Goal: Check status: Check status

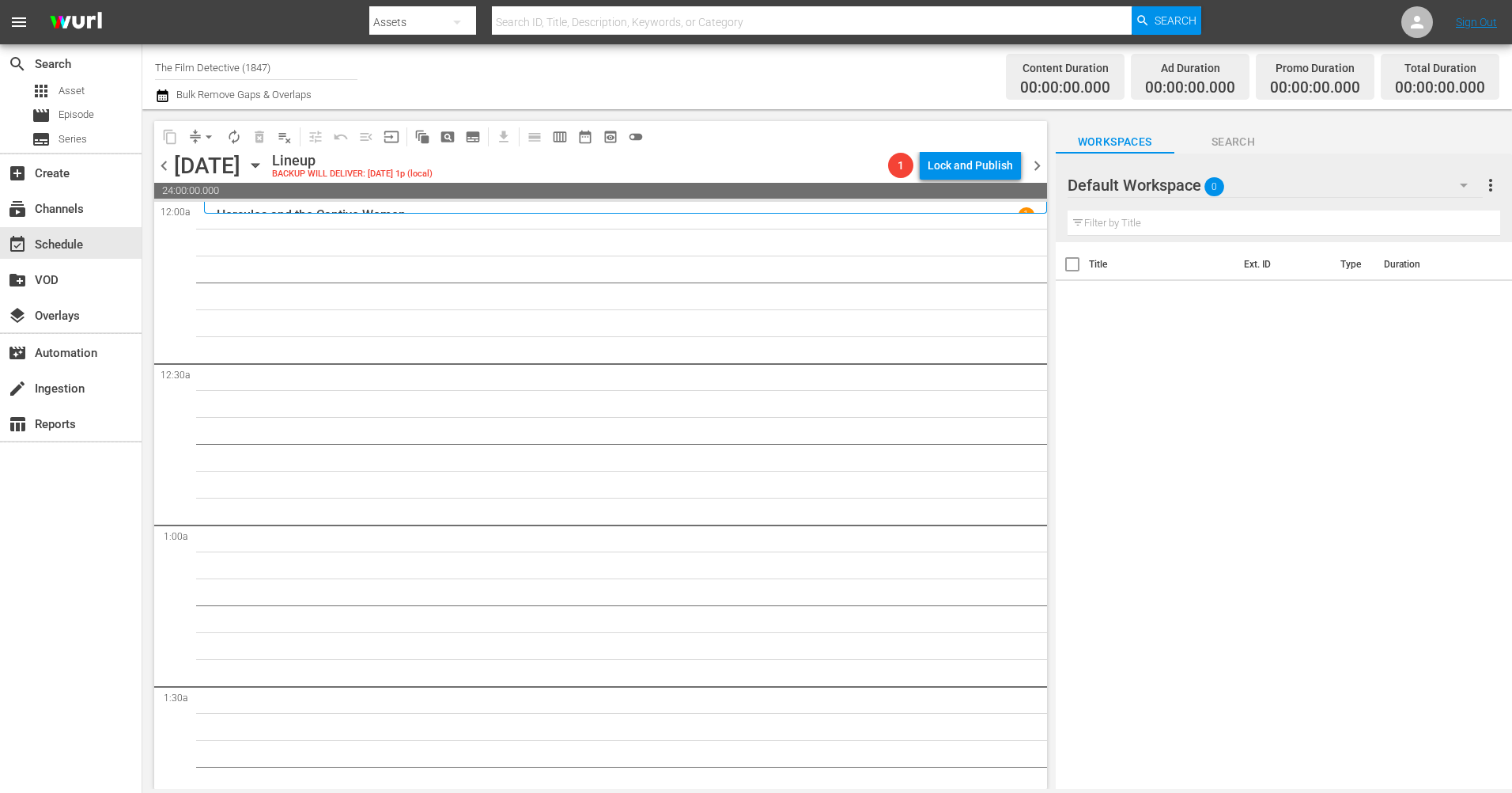
click at [1033, 169] on span "chevron_right" at bounding box center [1036, 166] width 20 height 20
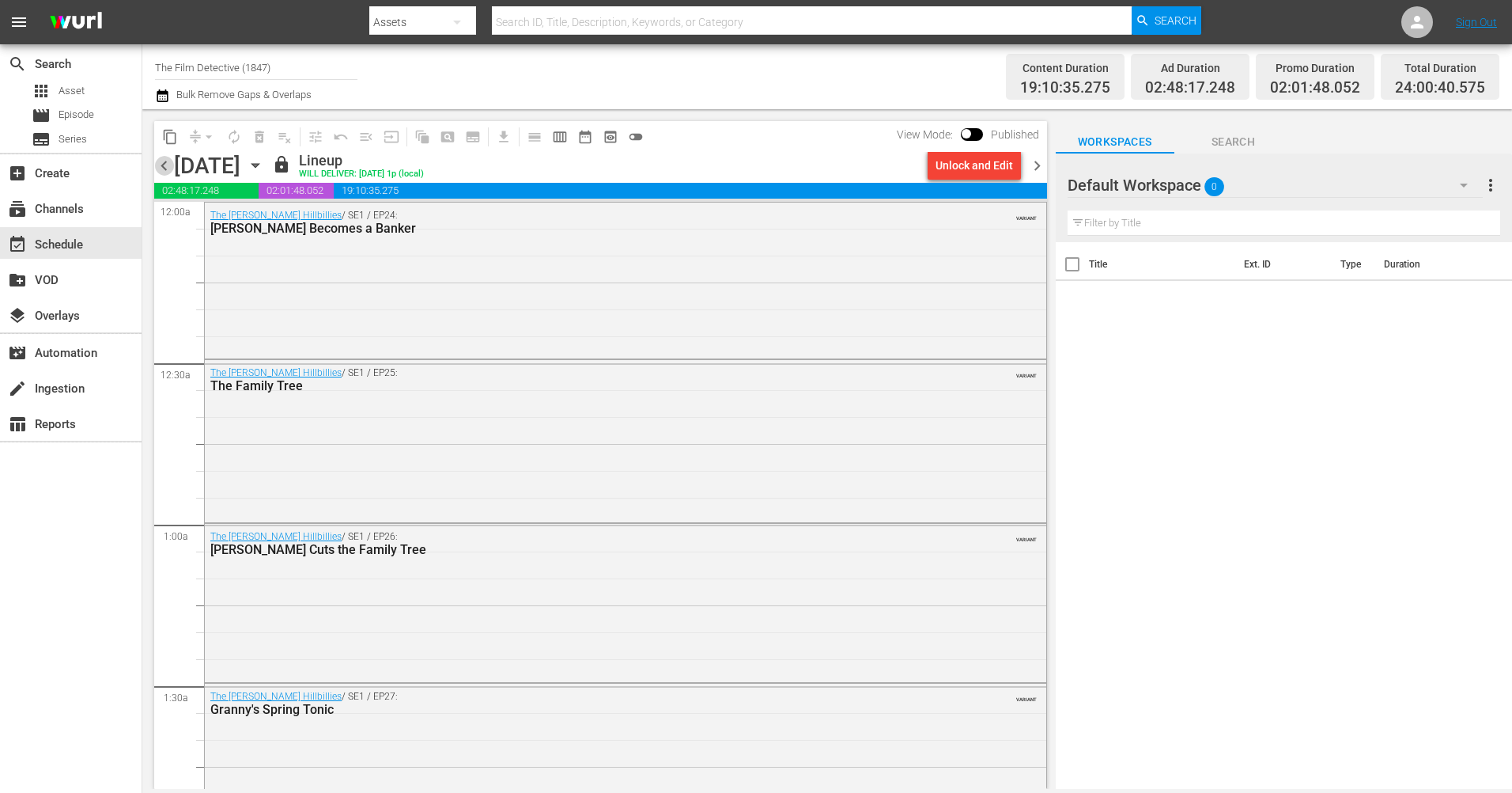
click at [160, 164] on span "chevron_left" at bounding box center [164, 166] width 20 height 20
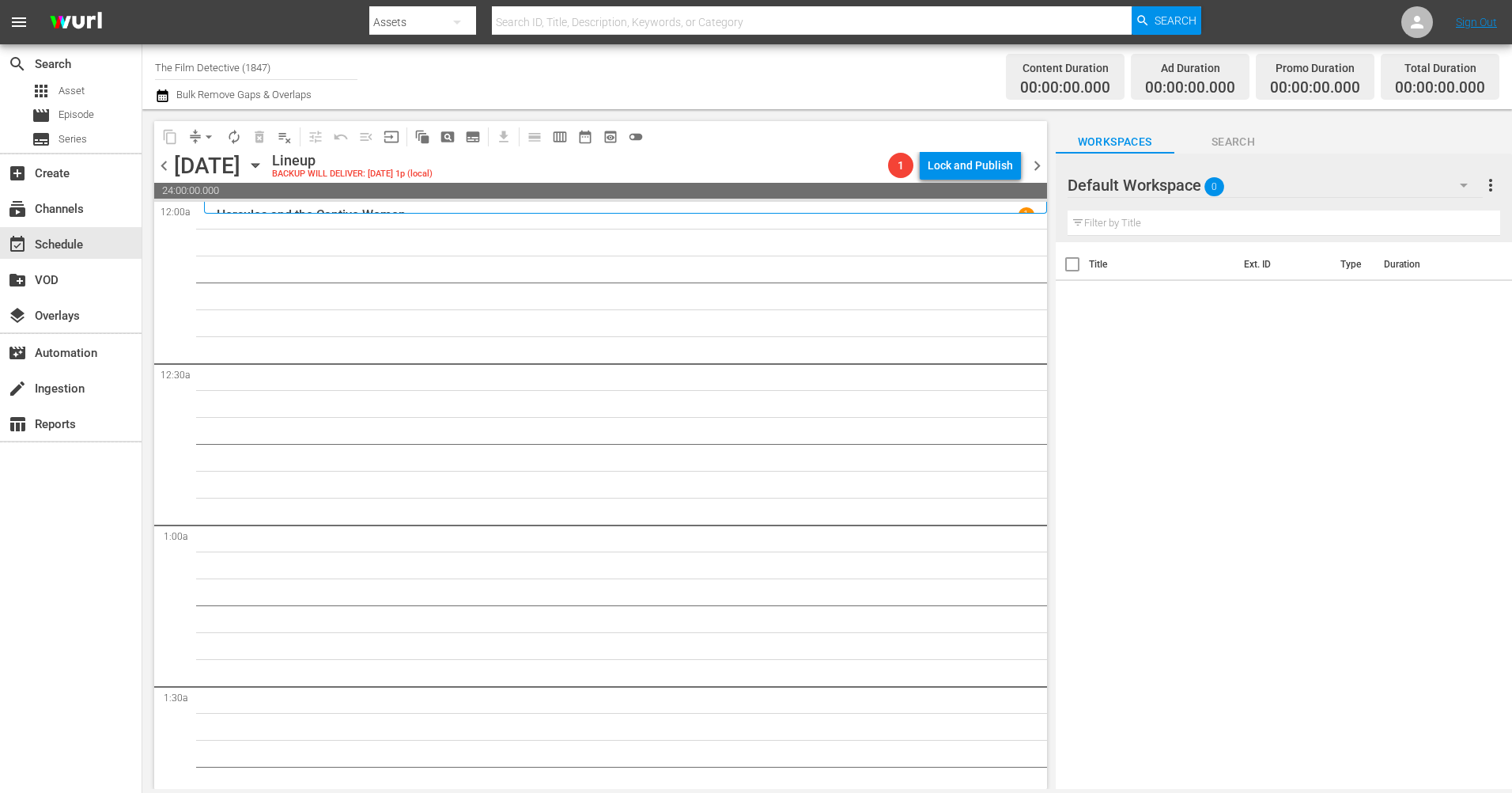
click at [1040, 162] on span "chevron_right" at bounding box center [1036, 166] width 20 height 20
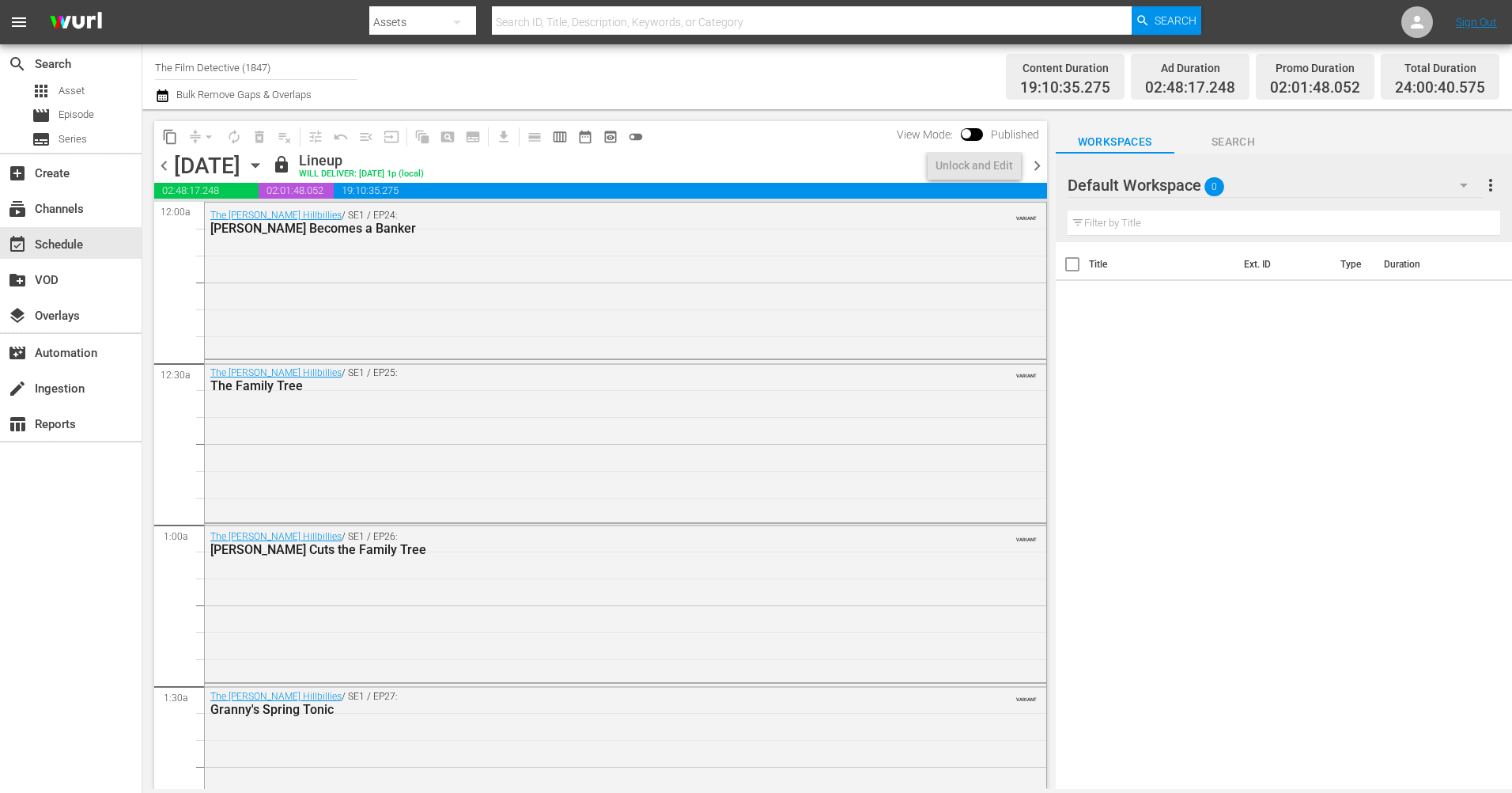
click at [1040, 162] on span "chevron_right" at bounding box center [1036, 166] width 20 height 20
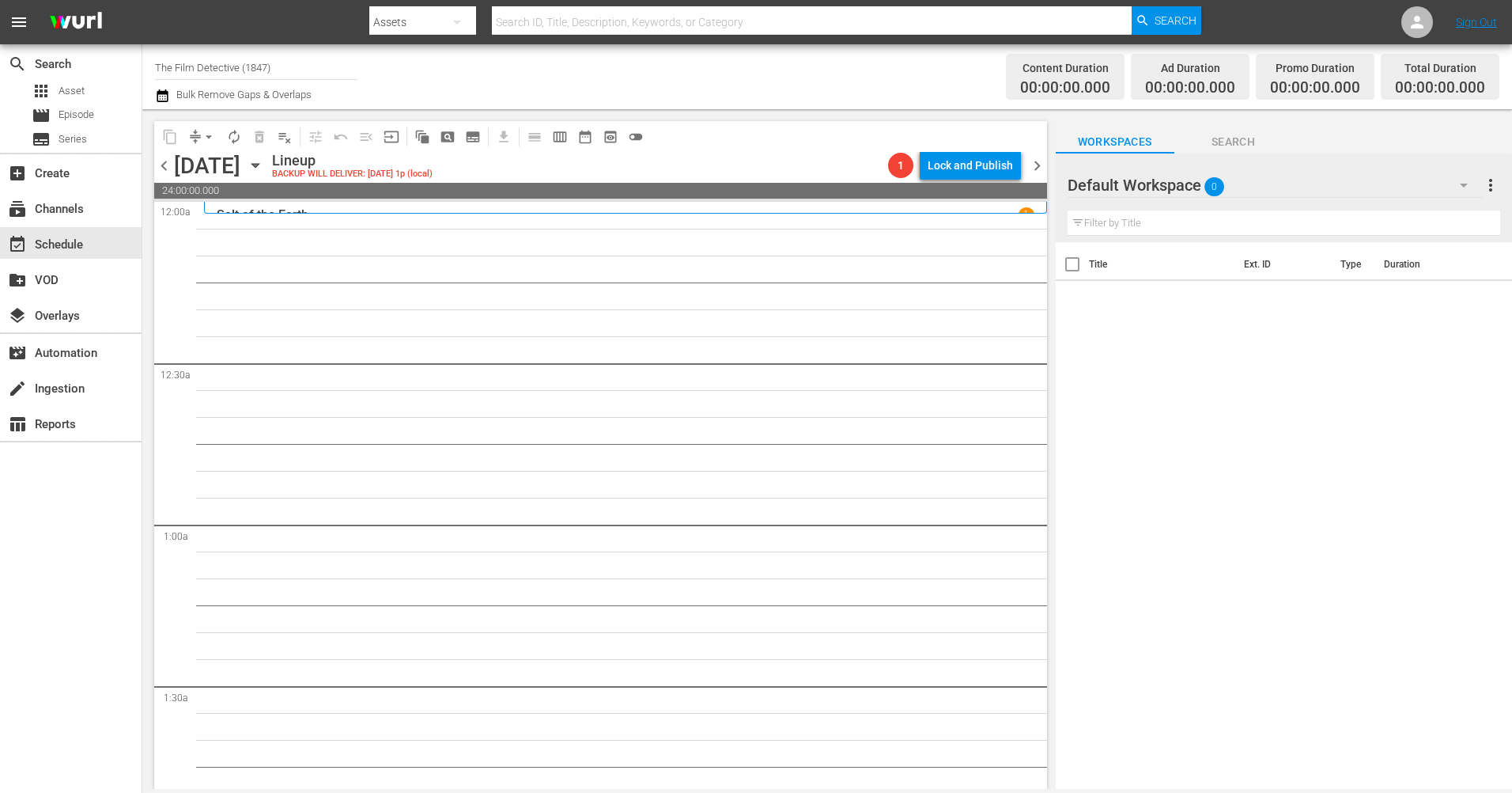
click at [164, 166] on span "chevron_left" at bounding box center [164, 166] width 20 height 20
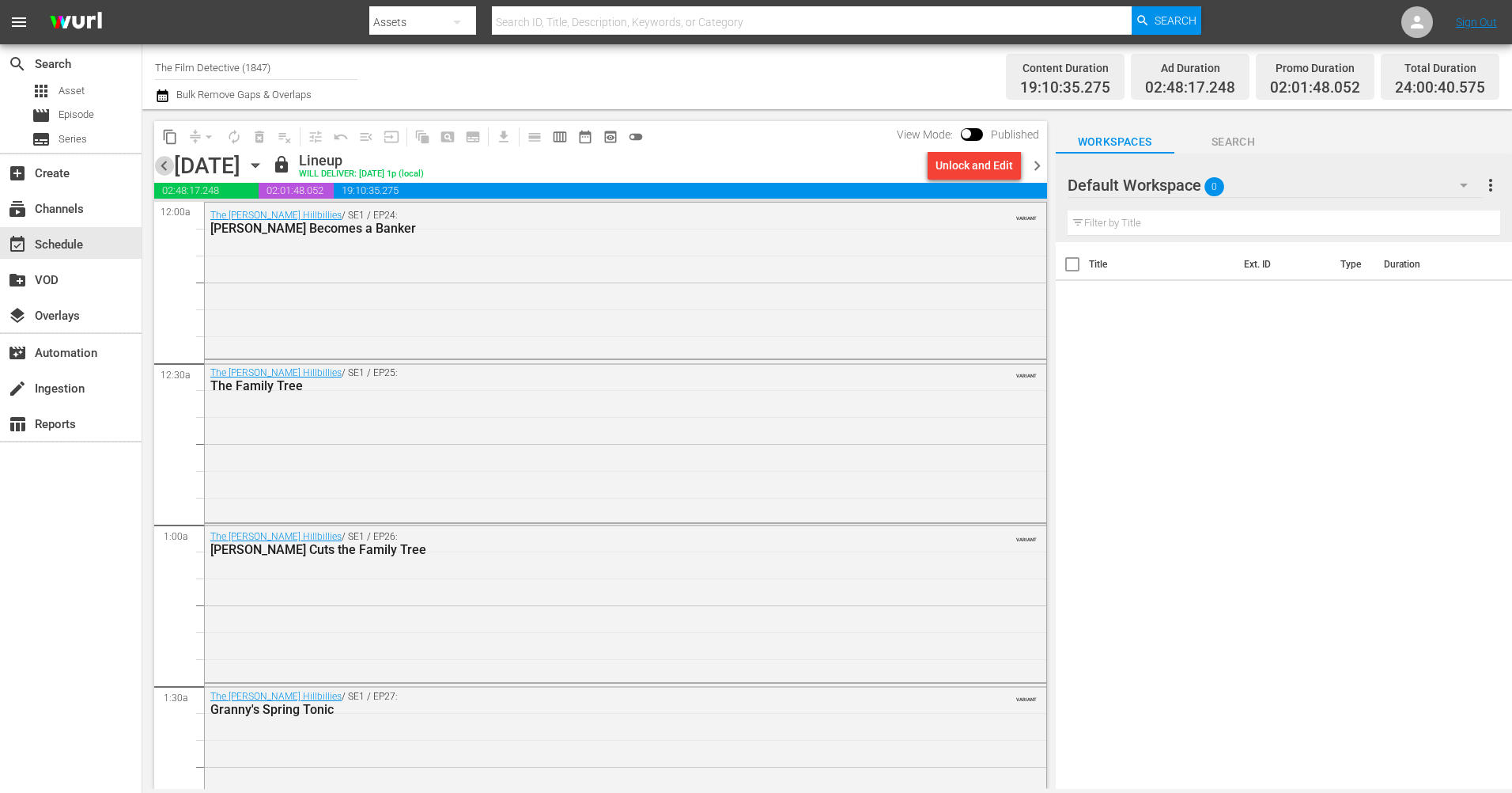
click at [156, 166] on span "chevron_left" at bounding box center [164, 166] width 20 height 20
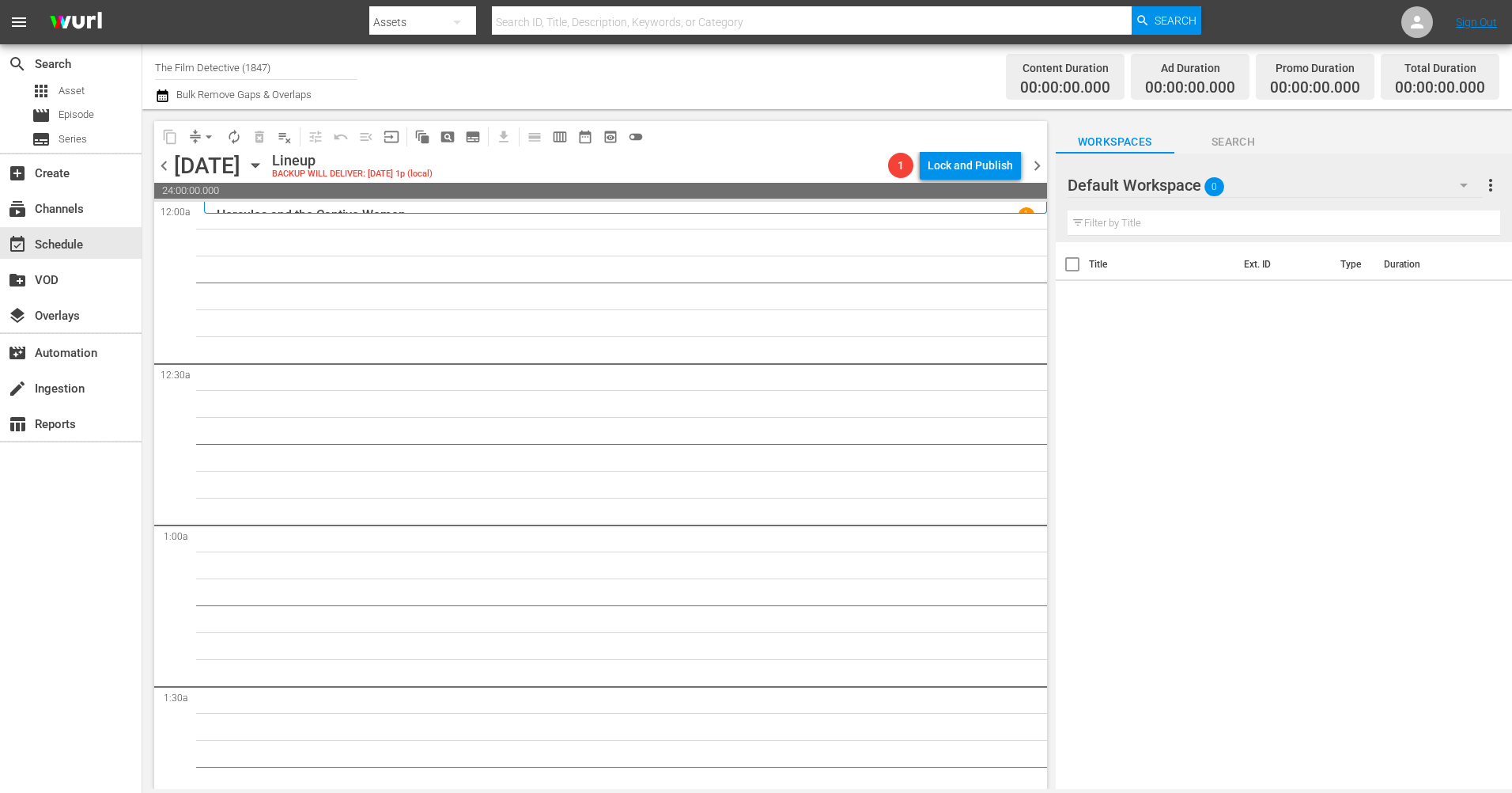
click at [168, 159] on span "chevron_left" at bounding box center [164, 166] width 20 height 20
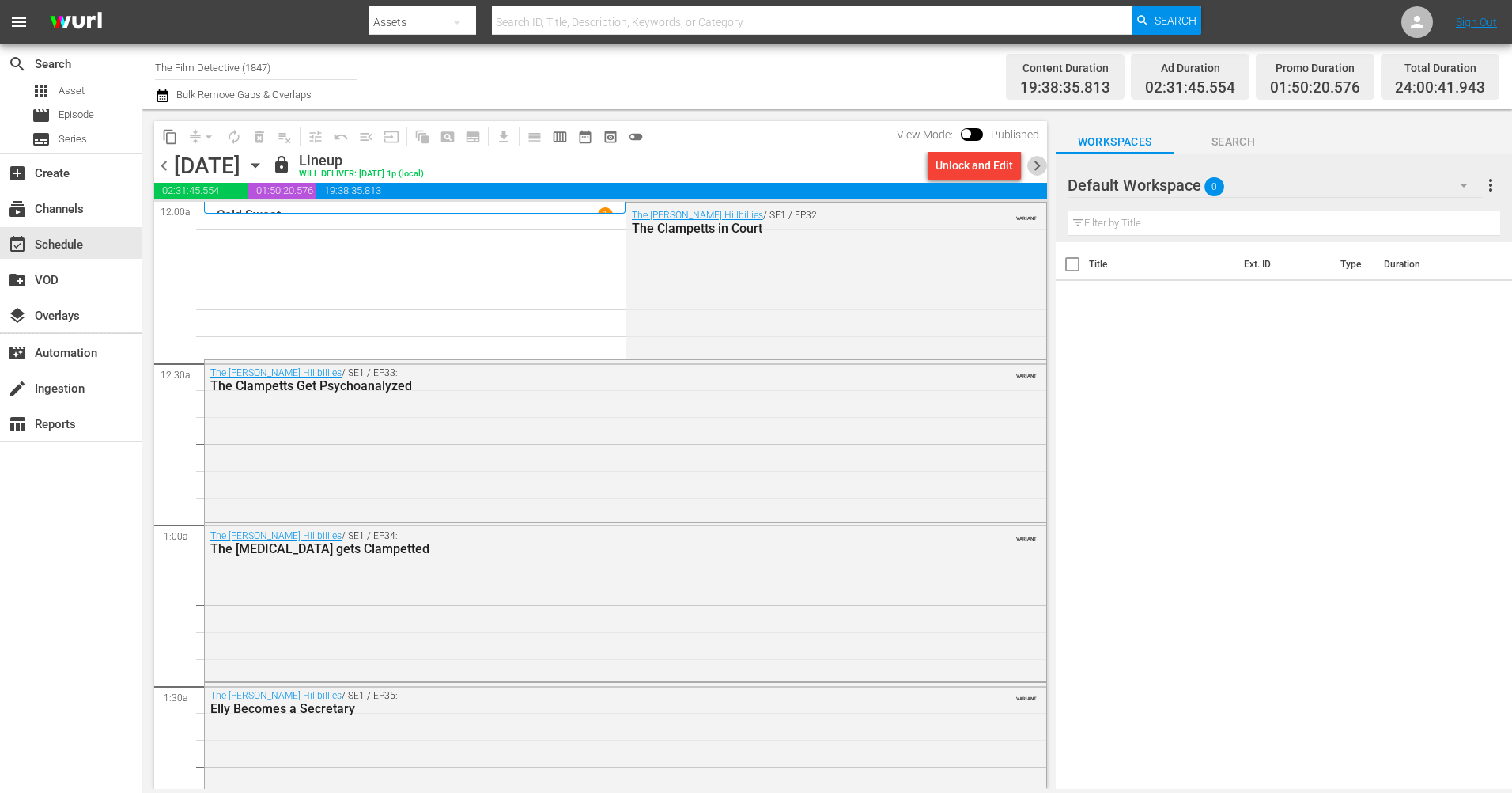
click at [1034, 171] on span "chevron_right" at bounding box center [1036, 166] width 20 height 20
